Goal: Navigation & Orientation: Find specific page/section

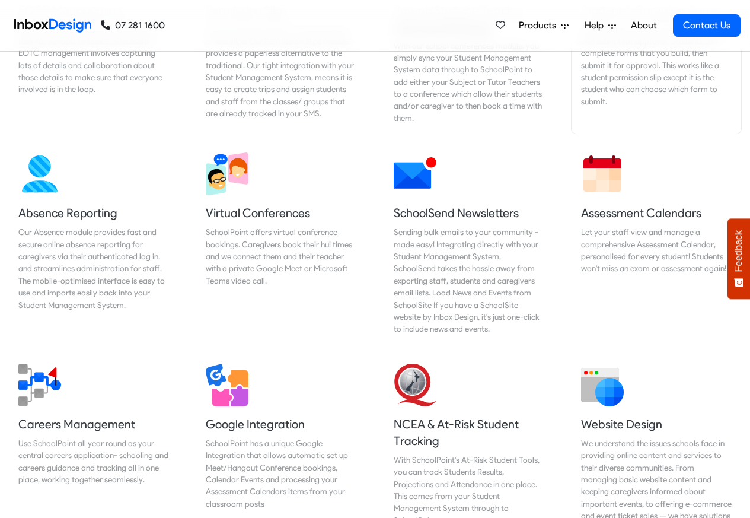
scroll to position [925, 0]
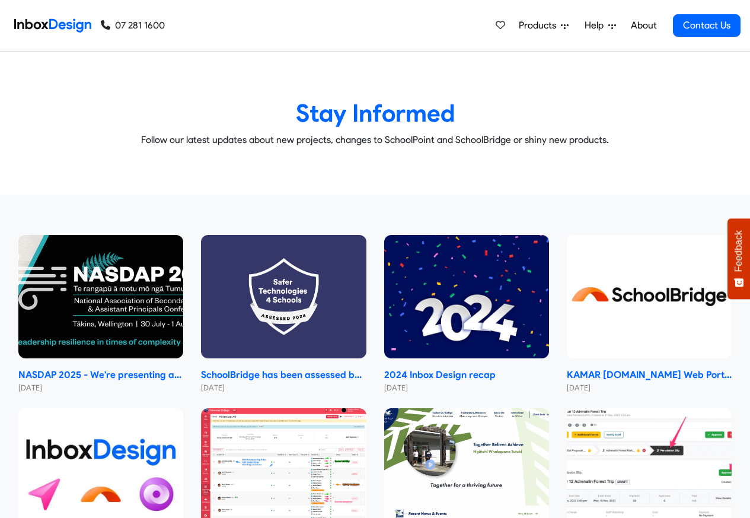
checkbox input "true"
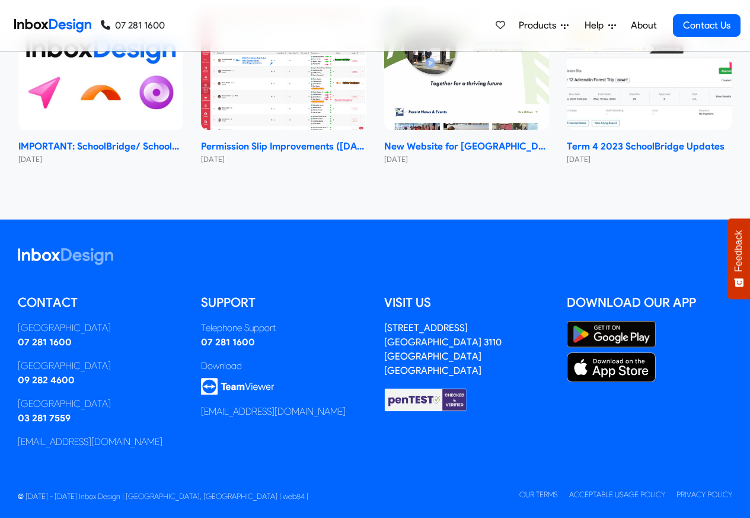
checkbox input "true"
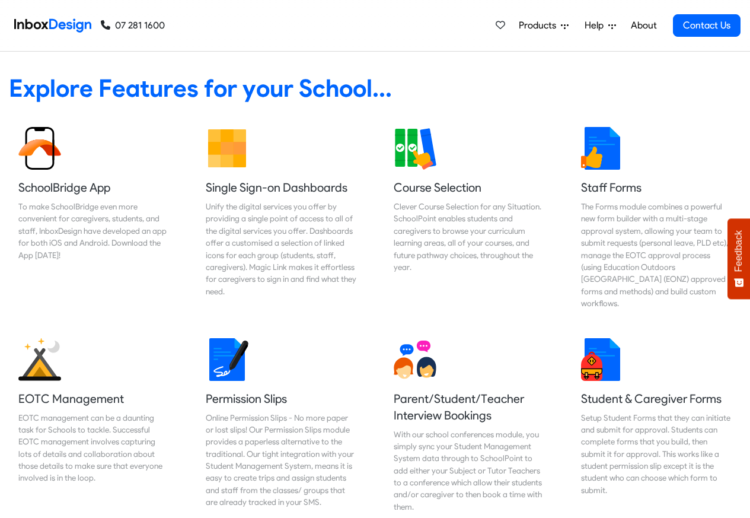
scroll to position [498, 0]
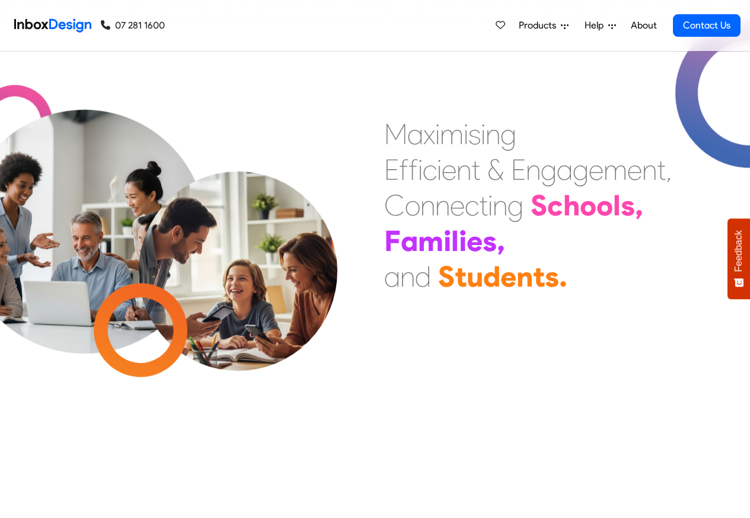
scroll to position [882, 0]
